Goal: Task Accomplishment & Management: Manage account settings

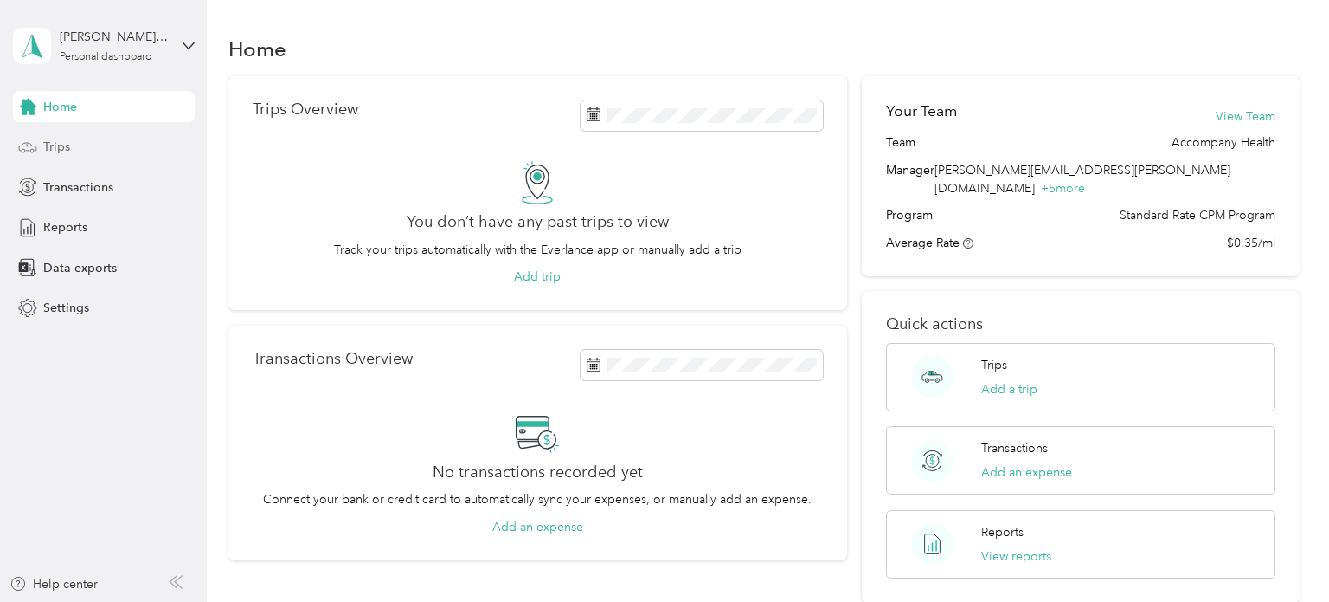
click at [68, 139] on span "Trips" at bounding box center [56, 147] width 27 height 18
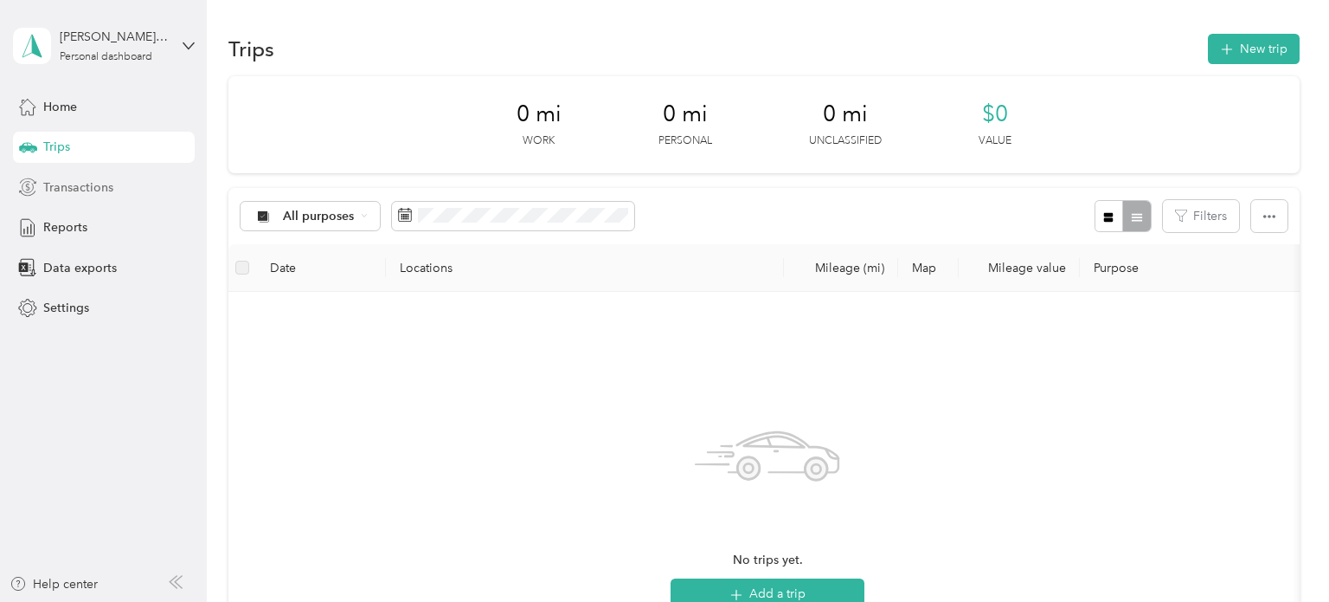
click at [79, 190] on span "Transactions" at bounding box center [78, 187] width 70 height 18
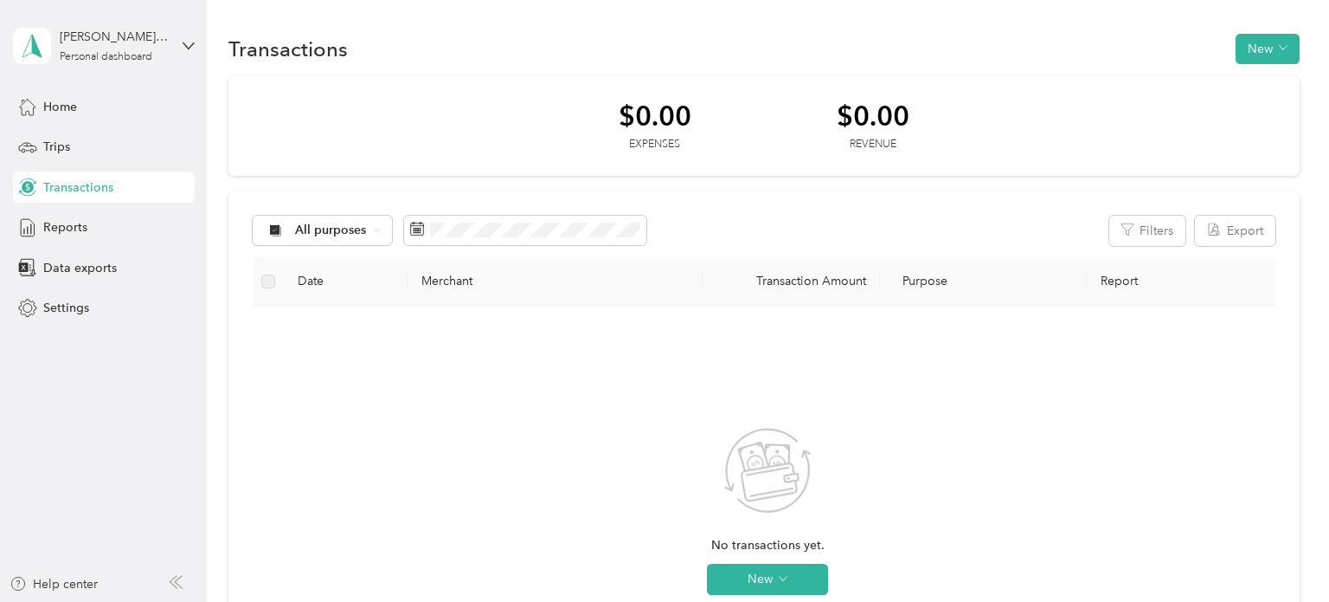
click at [82, 244] on div "Home Trips Transactions Reports Data exports Settings" at bounding box center [104, 207] width 182 height 233
click at [68, 223] on span "Reports" at bounding box center [65, 227] width 44 height 18
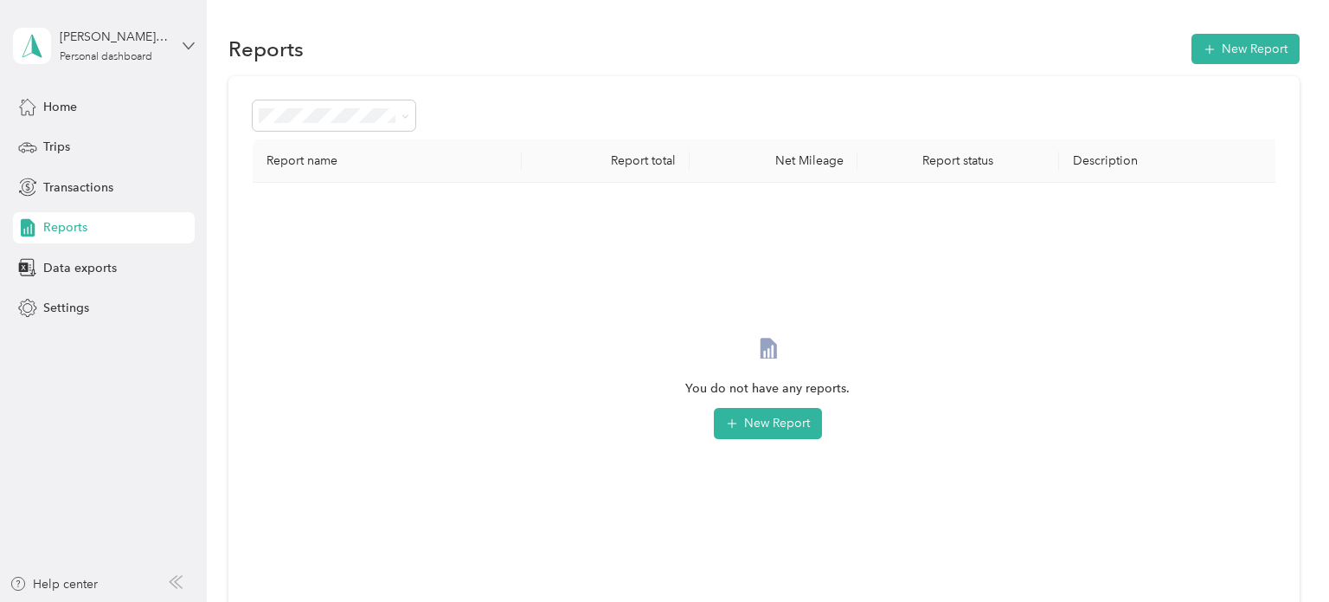
click at [191, 42] on icon at bounding box center [189, 46] width 12 height 12
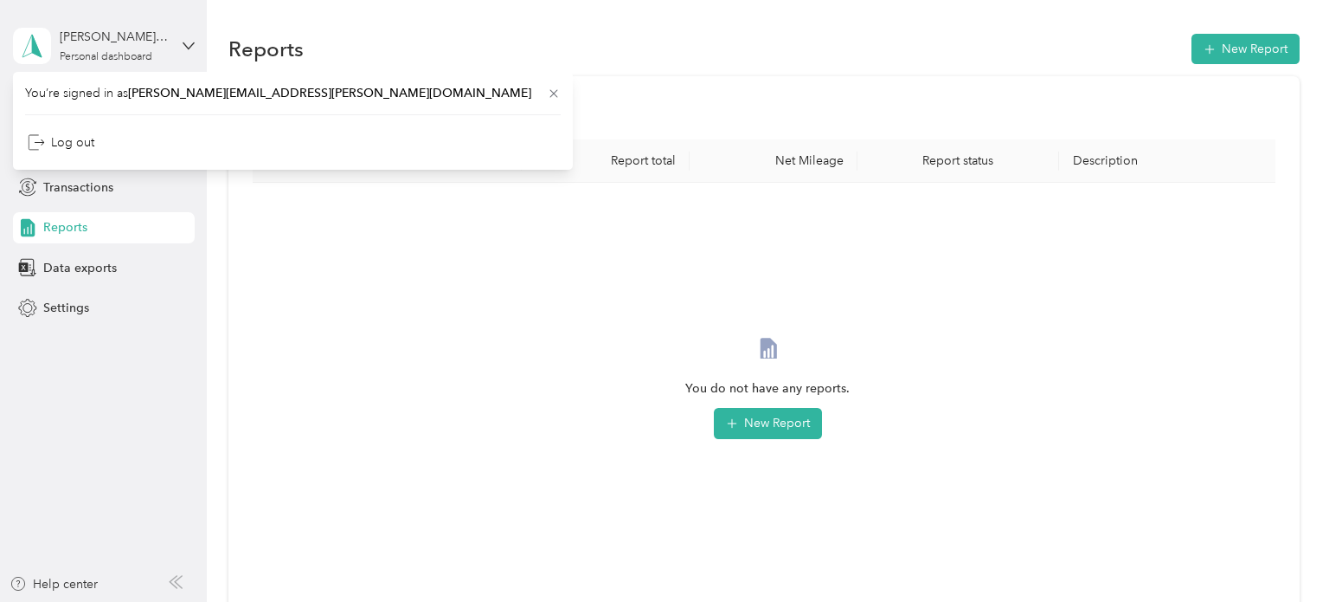
click at [587, 68] on section "Reports New Report Report name Report total Net Mileage Report status Descripti…" at bounding box center [764, 338] width 1072 height 617
